Goal: Register for event/course

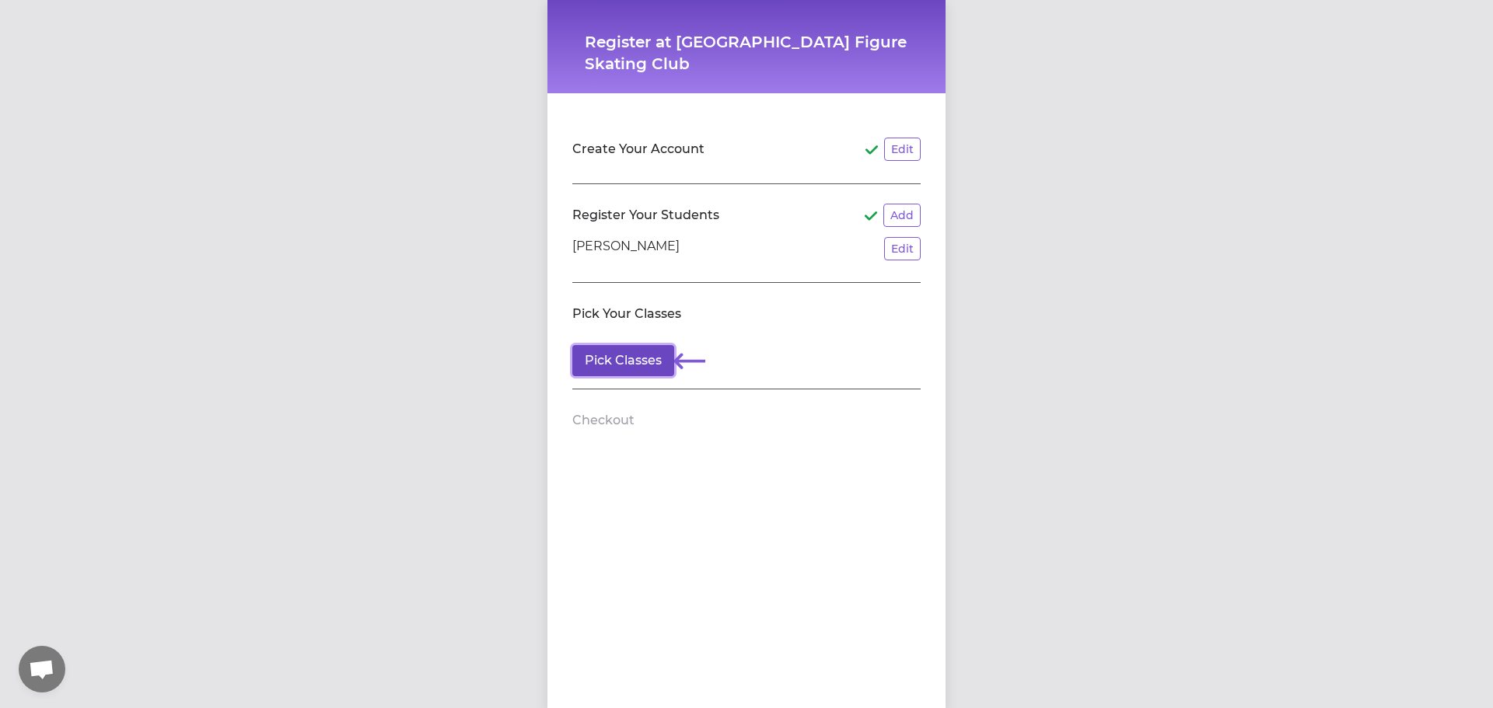
click at [617, 362] on button "Pick Classes" at bounding box center [623, 360] width 102 height 31
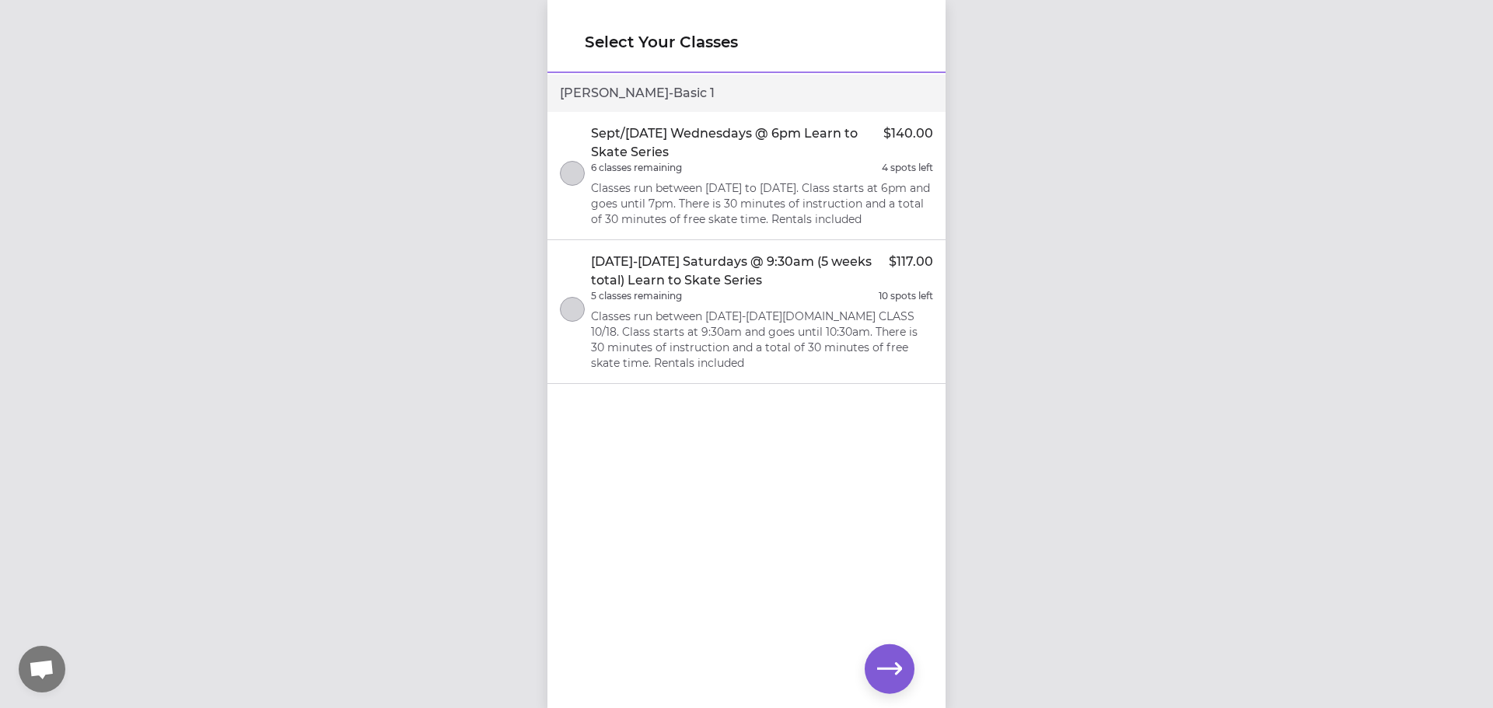
click at [625, 180] on p "Classes run between [DATE] to [DATE]. Class starts at 6pm and goes until 7pm. T…" at bounding box center [762, 203] width 342 height 47
click at [894, 669] on icon "button" at bounding box center [889, 669] width 25 height 12
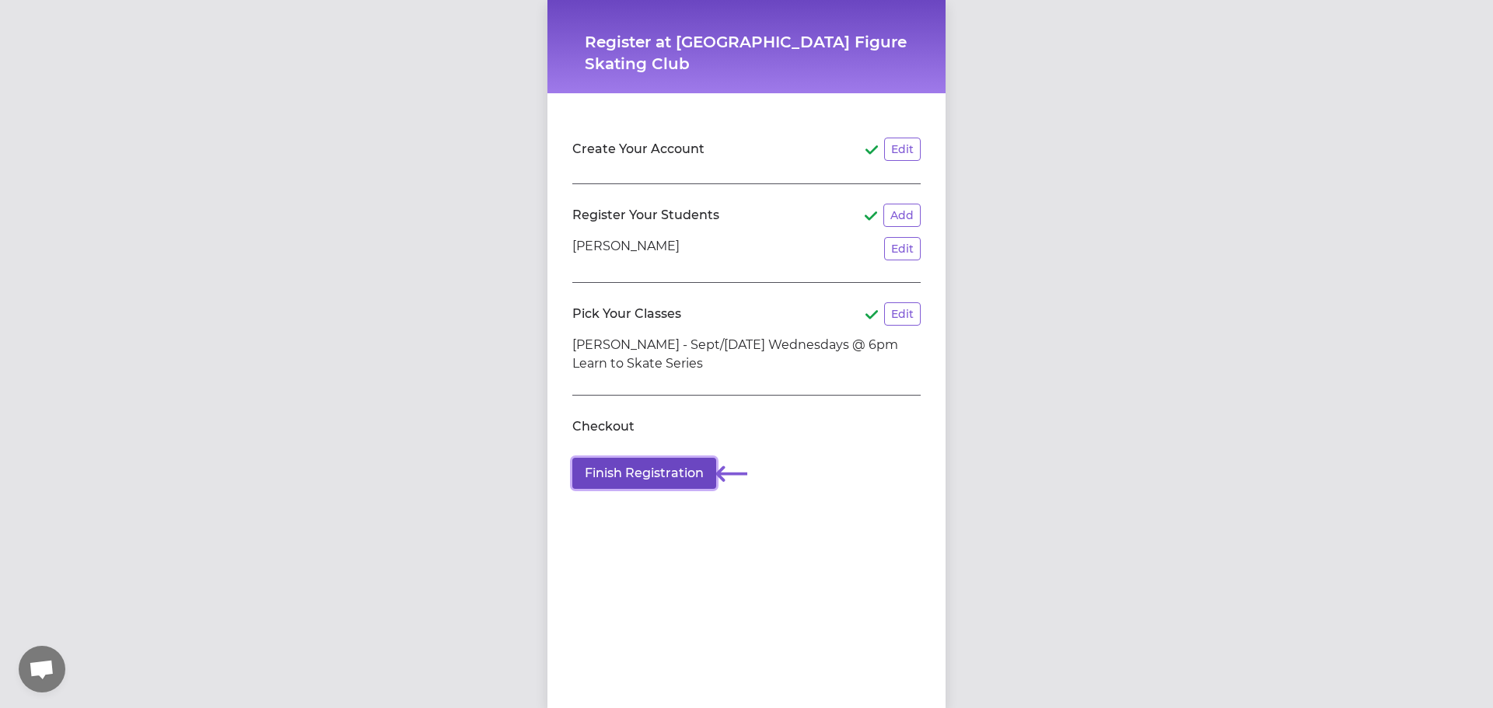
click at [637, 470] on button "Finish Registration" at bounding box center [644, 473] width 144 height 31
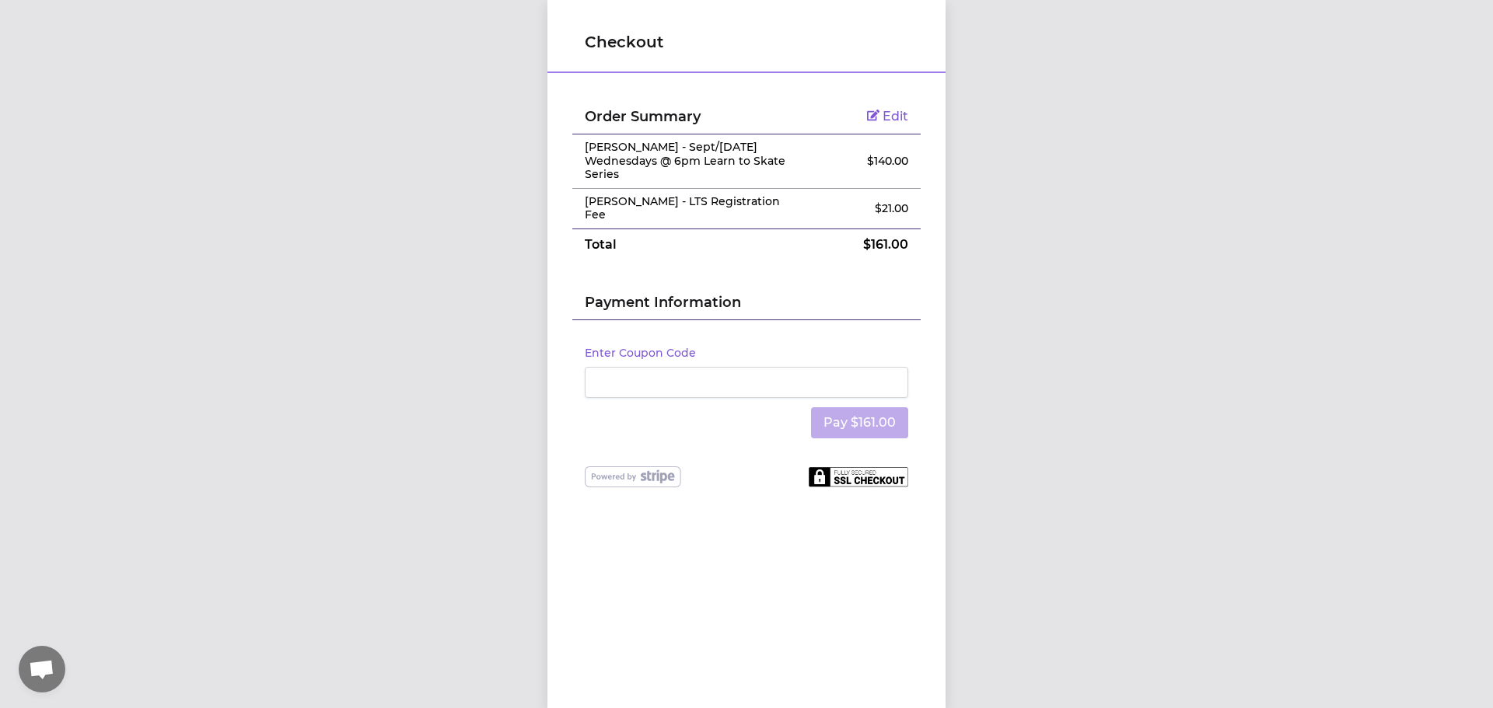
click at [1224, 369] on div "Checkout Order Summary Edit [PERSON_NAME] - Sept/[DATE] Wednesdays @ 6pm Learn …" at bounding box center [746, 354] width 1493 height 708
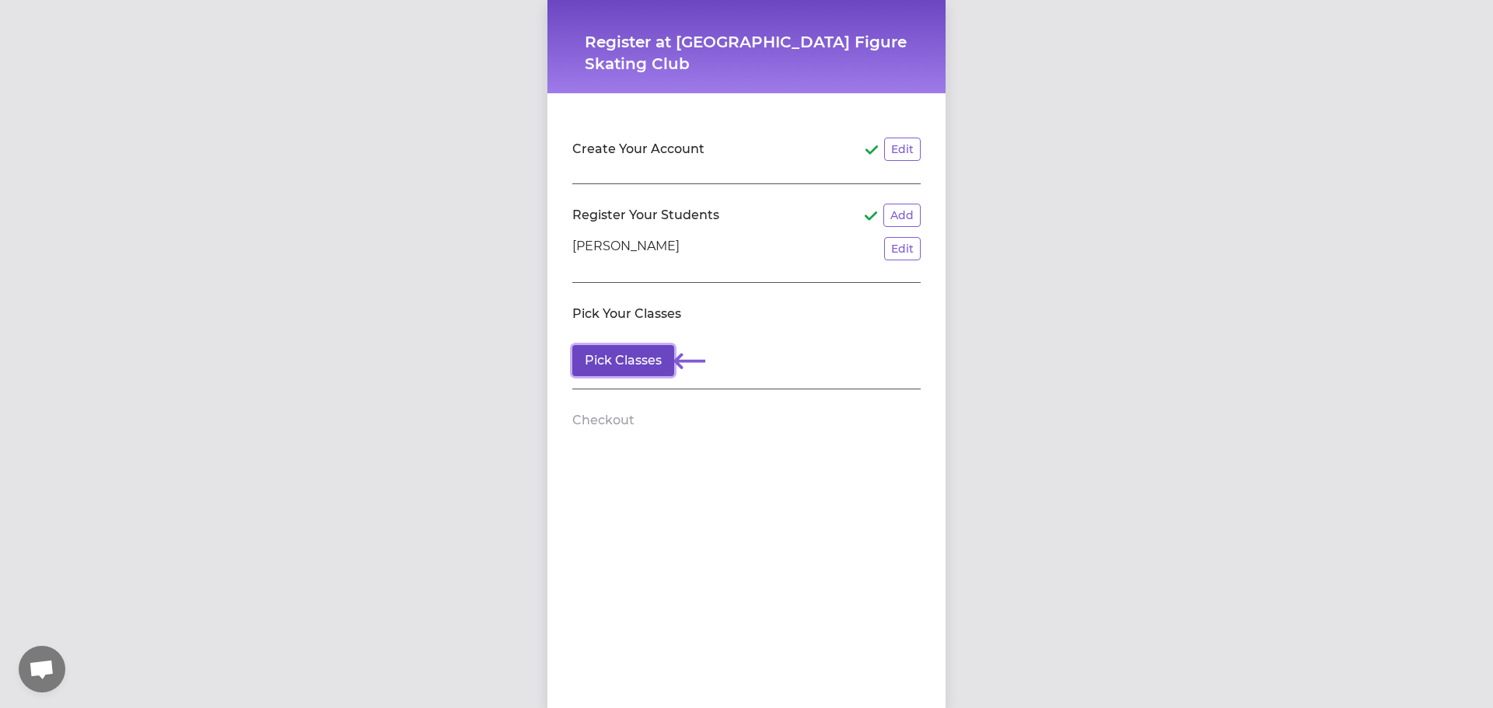
click at [634, 361] on button "Pick Classes" at bounding box center [623, 360] width 102 height 31
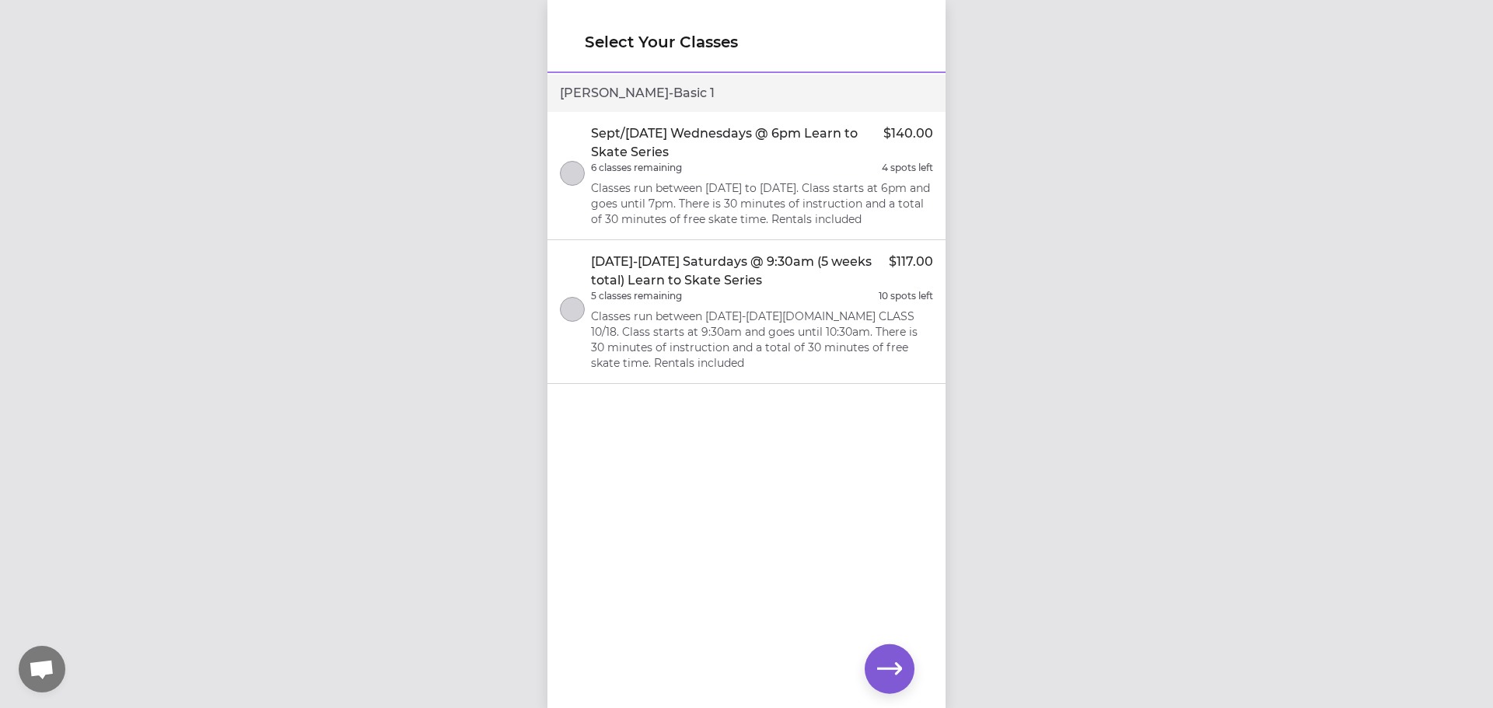
click at [708, 201] on p "Classes run between [DATE] to [DATE]. Class starts at 6pm and goes until 7pm. T…" at bounding box center [762, 203] width 342 height 47
click at [891, 663] on icon "button" at bounding box center [889, 669] width 25 height 25
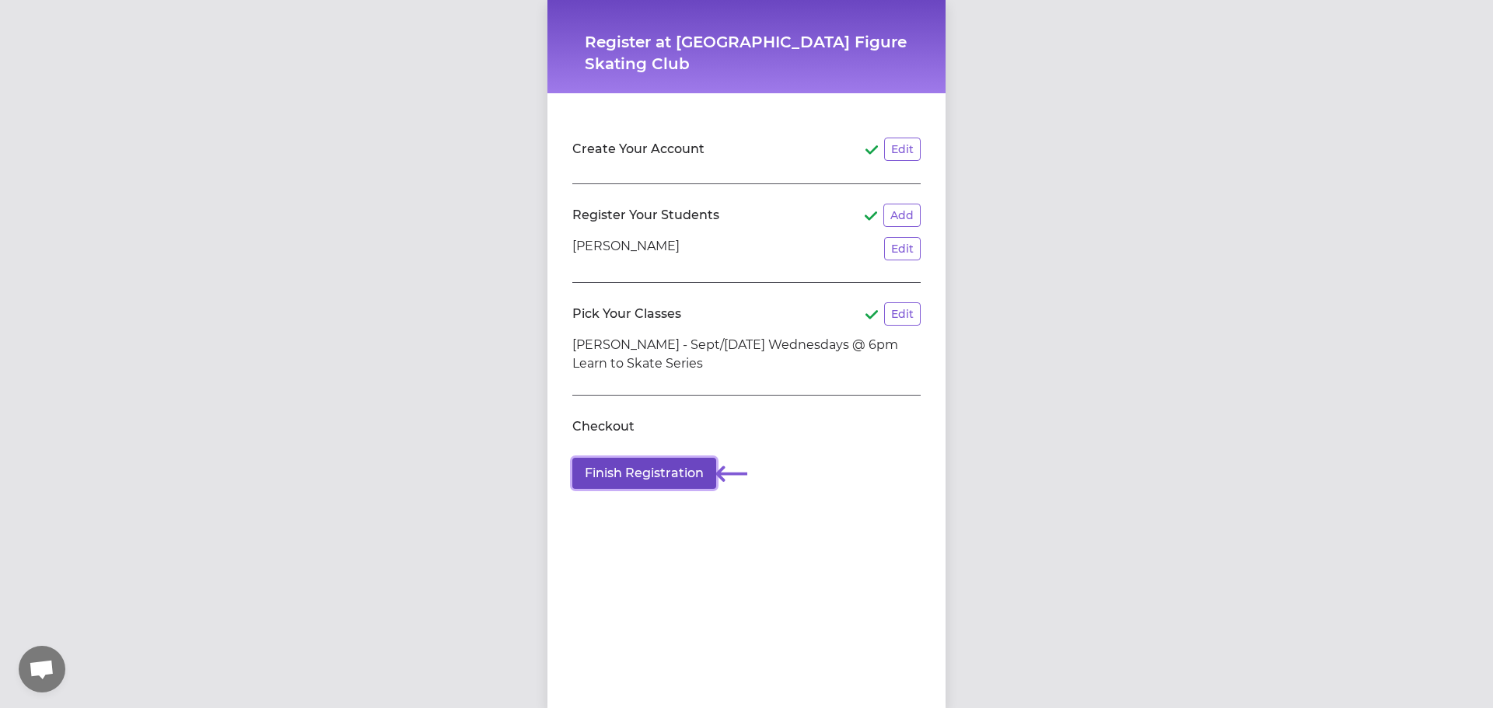
click at [651, 473] on button "Finish Registration" at bounding box center [644, 473] width 144 height 31
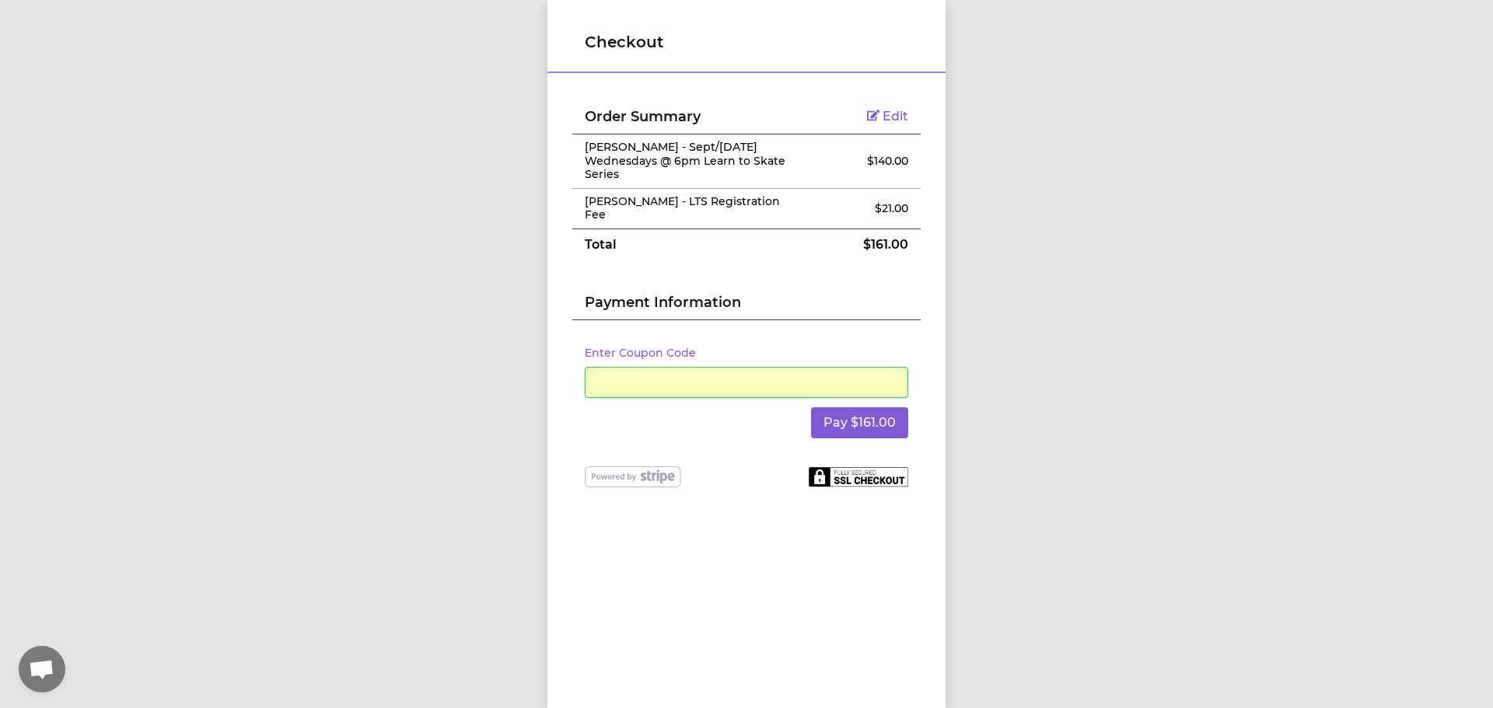
click at [1167, 548] on div "Checkout Order Summary Edit [PERSON_NAME] - Sept/[DATE] Wednesdays @ 6pm Learn …" at bounding box center [746, 354] width 1493 height 708
click at [869, 429] on button "Pay $161.00" at bounding box center [859, 422] width 97 height 31
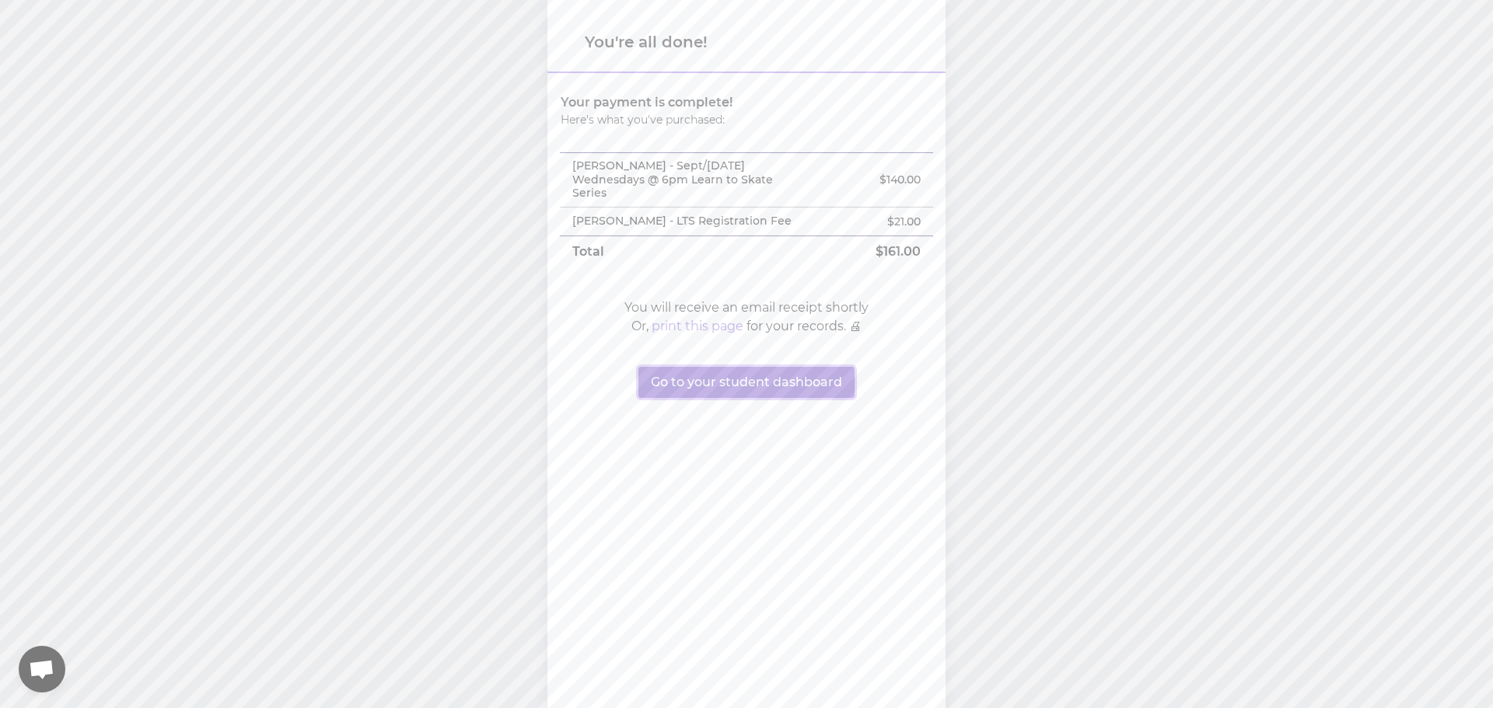
click at [761, 383] on button "Go to your student dashboard" at bounding box center [746, 382] width 216 height 31
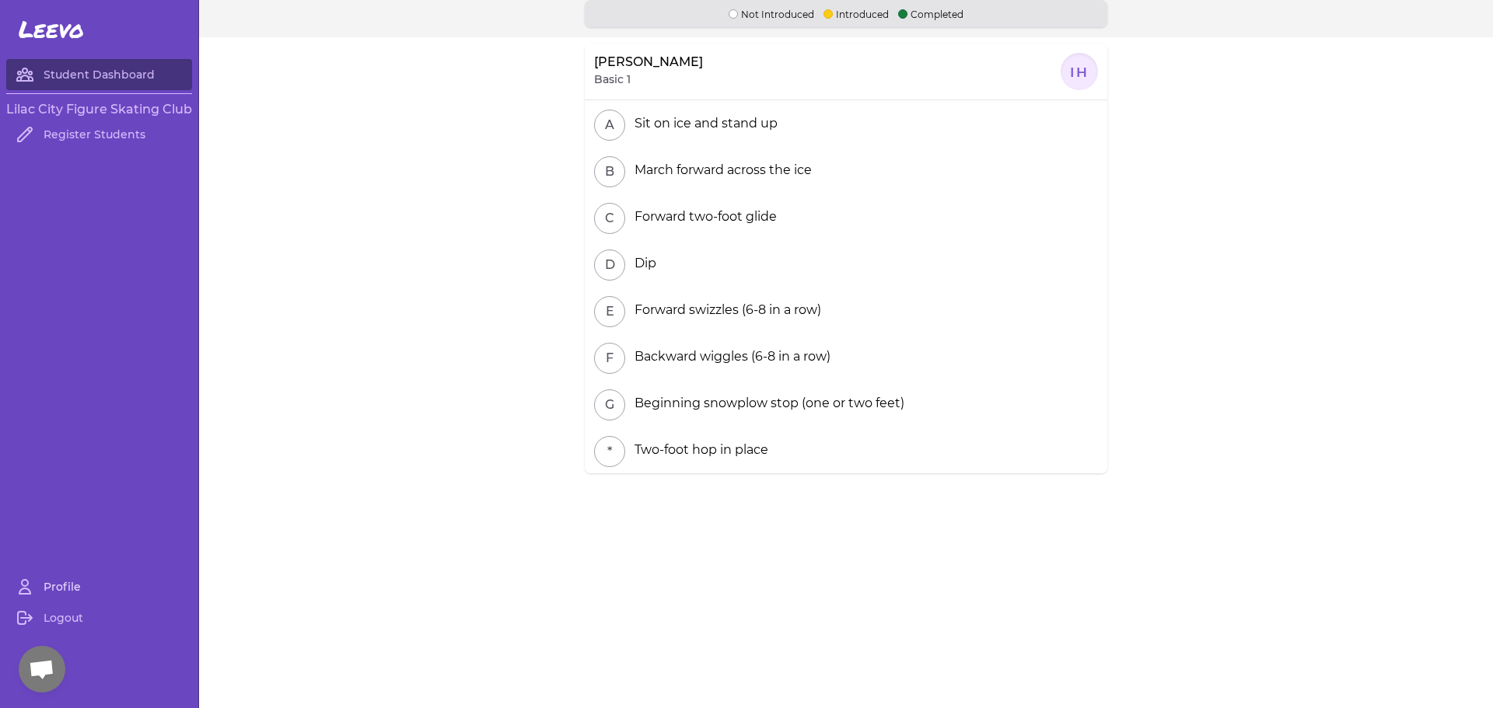
click at [57, 583] on link "Profile" at bounding box center [99, 587] width 186 height 31
